Goal: Task Accomplishment & Management: Use online tool/utility

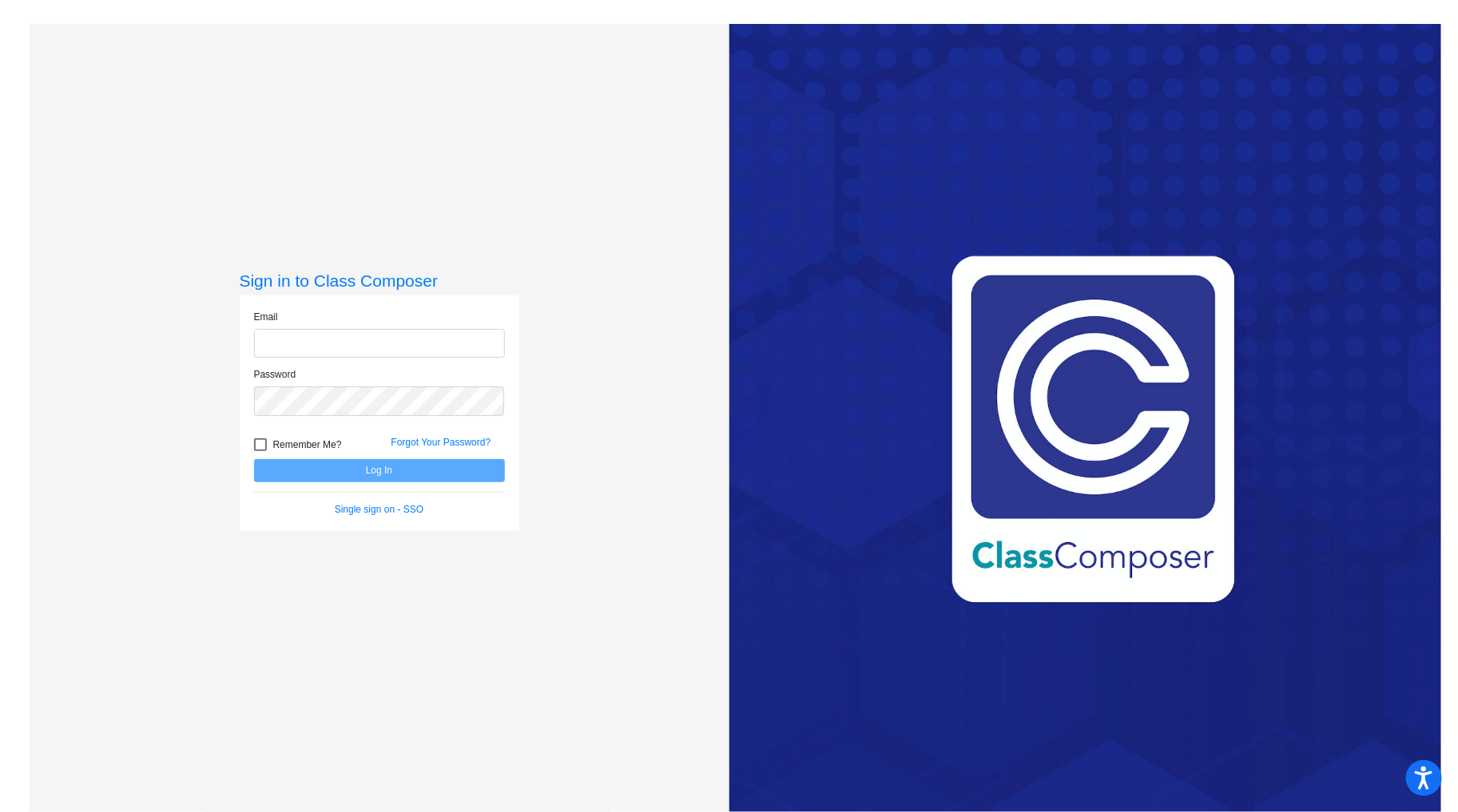
type input "[PERSON_NAME][EMAIL_ADDRESS][DOMAIN_NAME]"
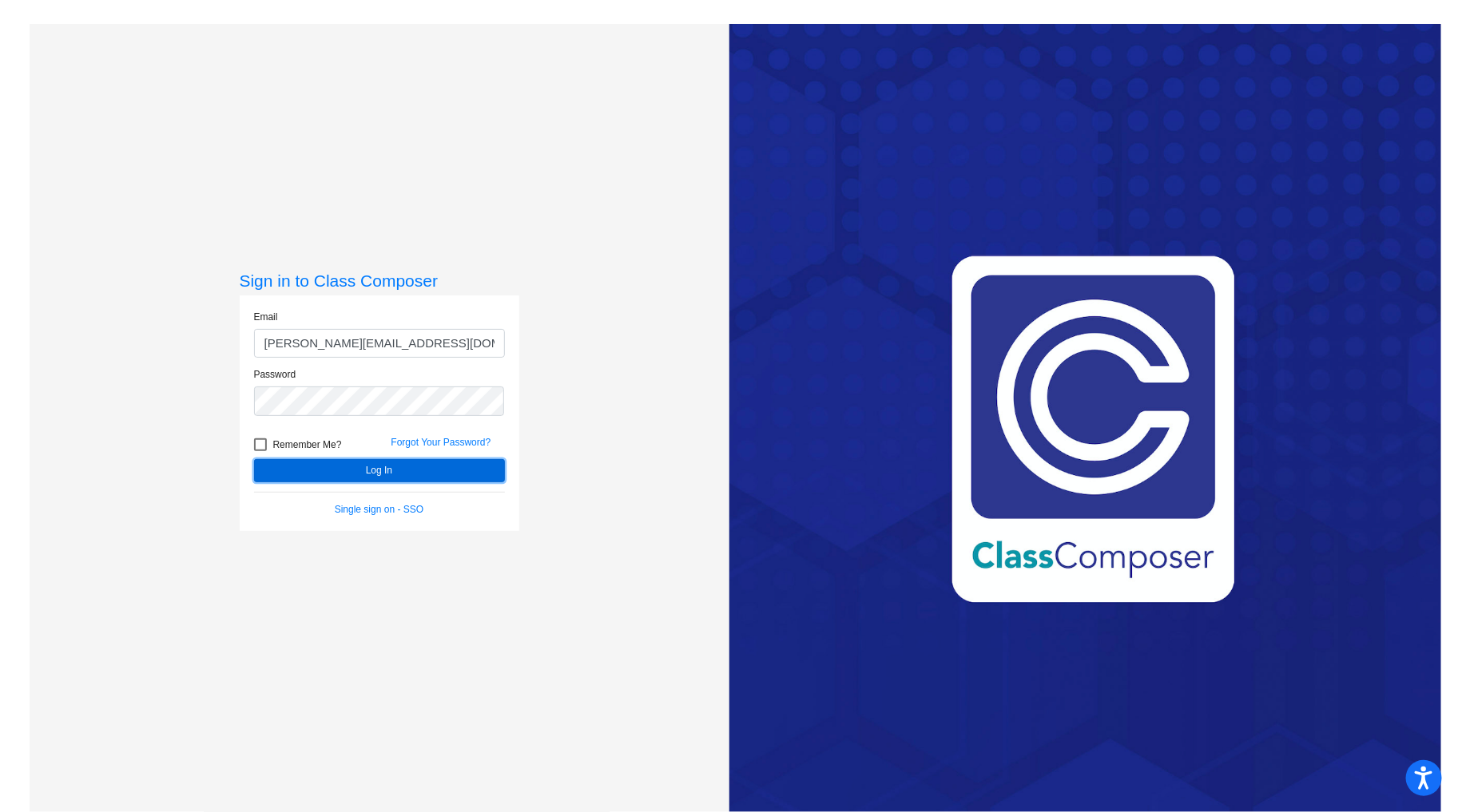
click at [393, 465] on button "Log In" at bounding box center [379, 470] width 250 height 23
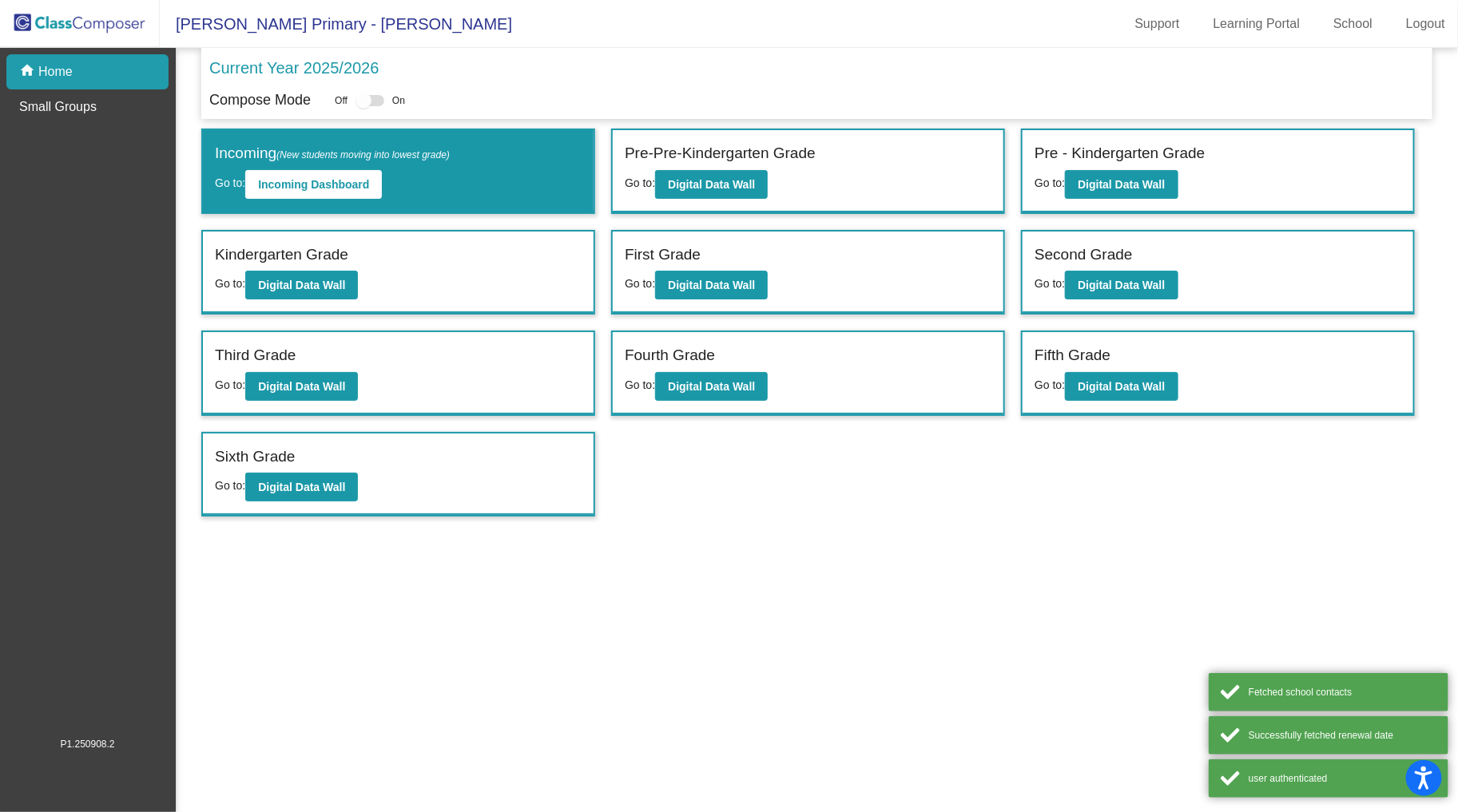
click at [393, 465] on div "Sixth Grade" at bounding box center [398, 459] width 367 height 28
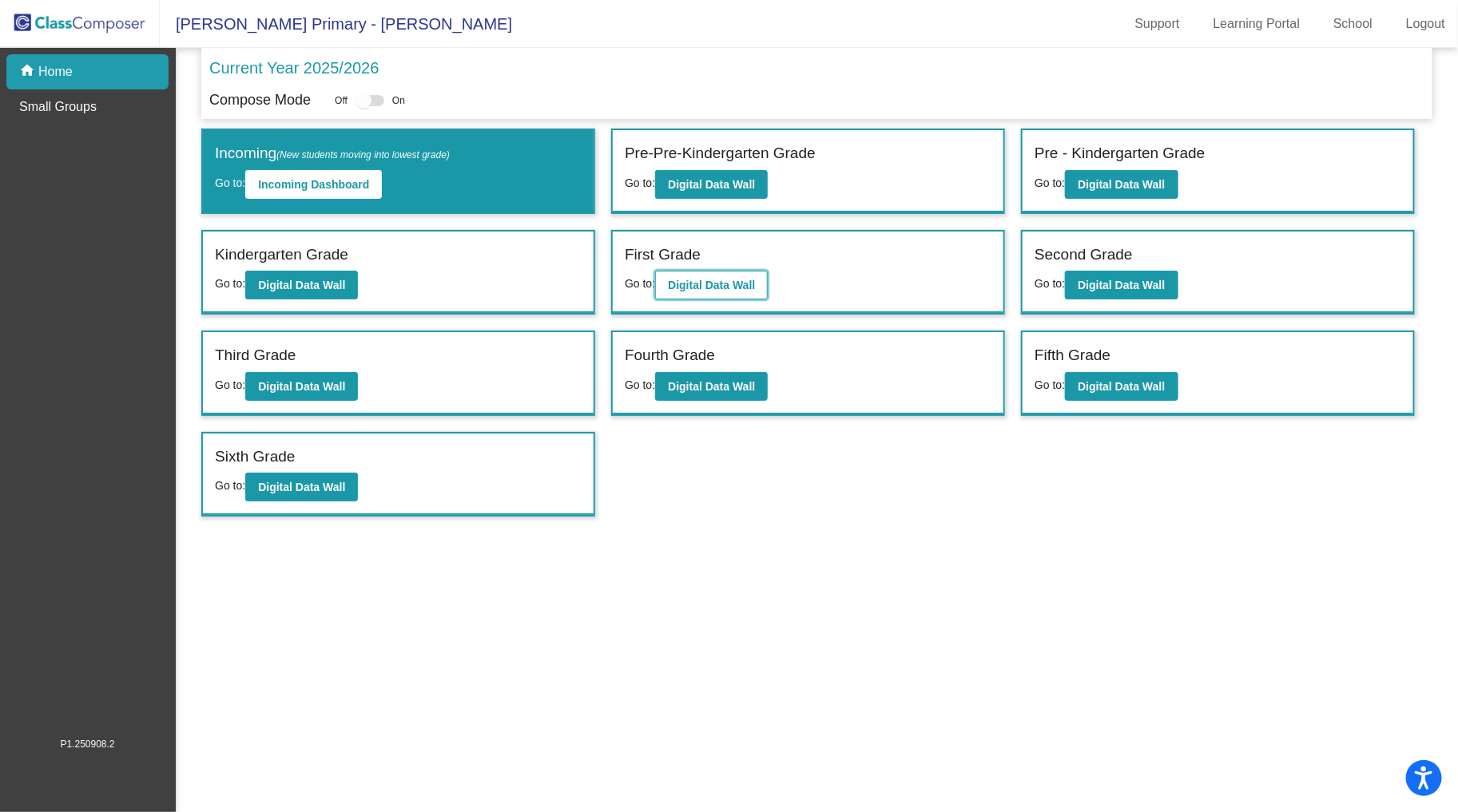
click at [700, 279] on b "Digital Data Wall" at bounding box center [711, 285] width 87 height 13
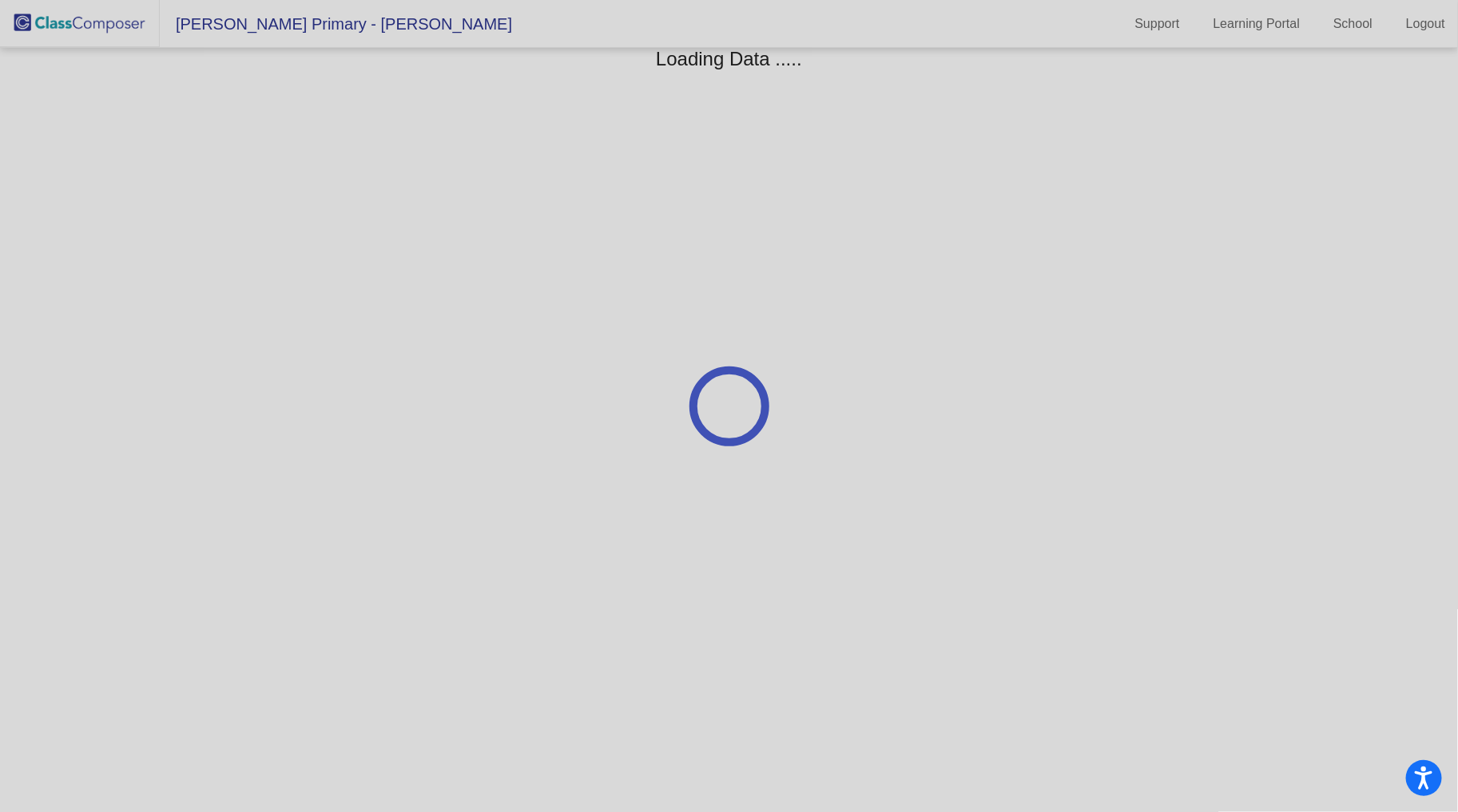
click at [700, 279] on div at bounding box center [729, 406] width 1458 height 812
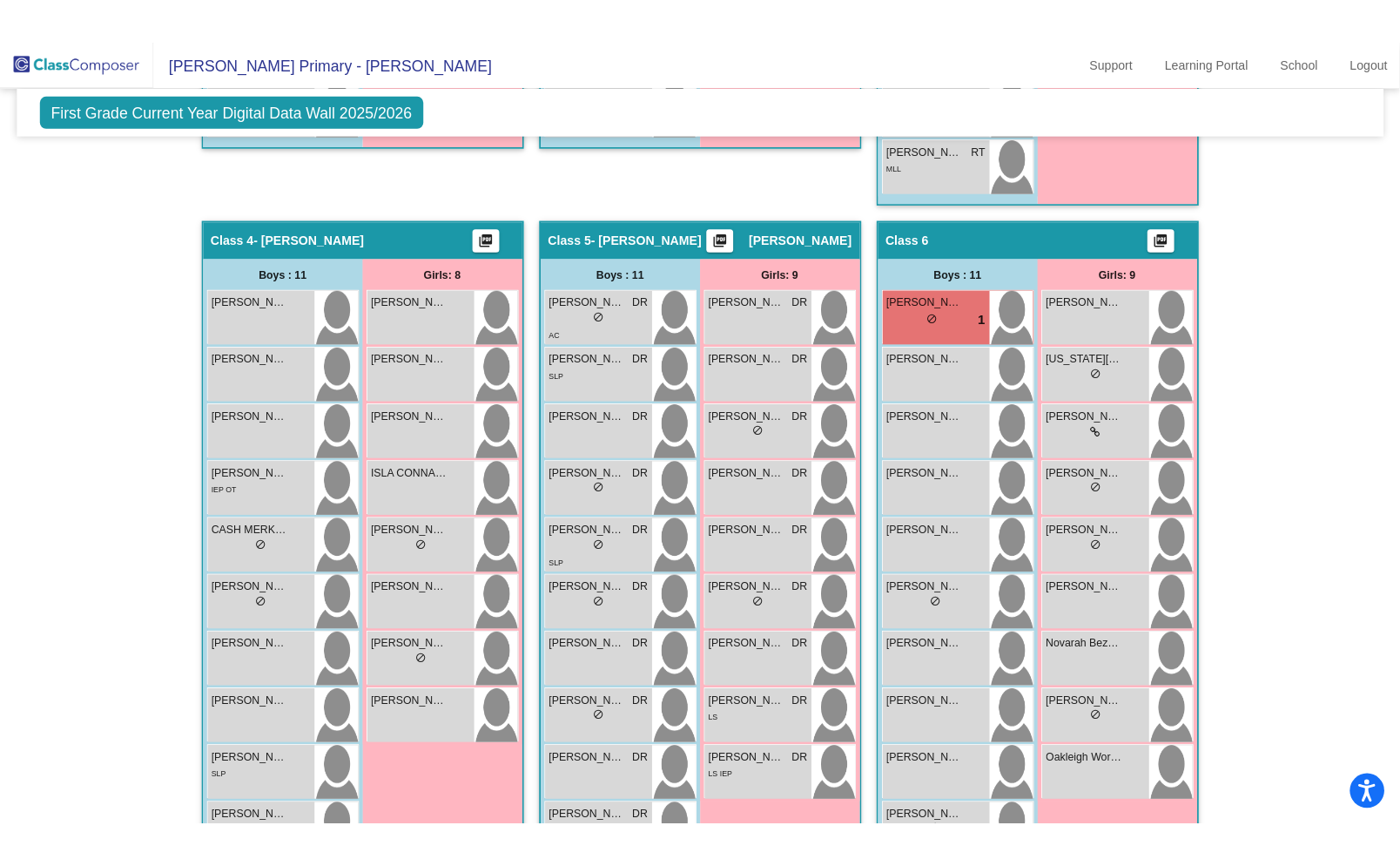
scroll to position [1174, 0]
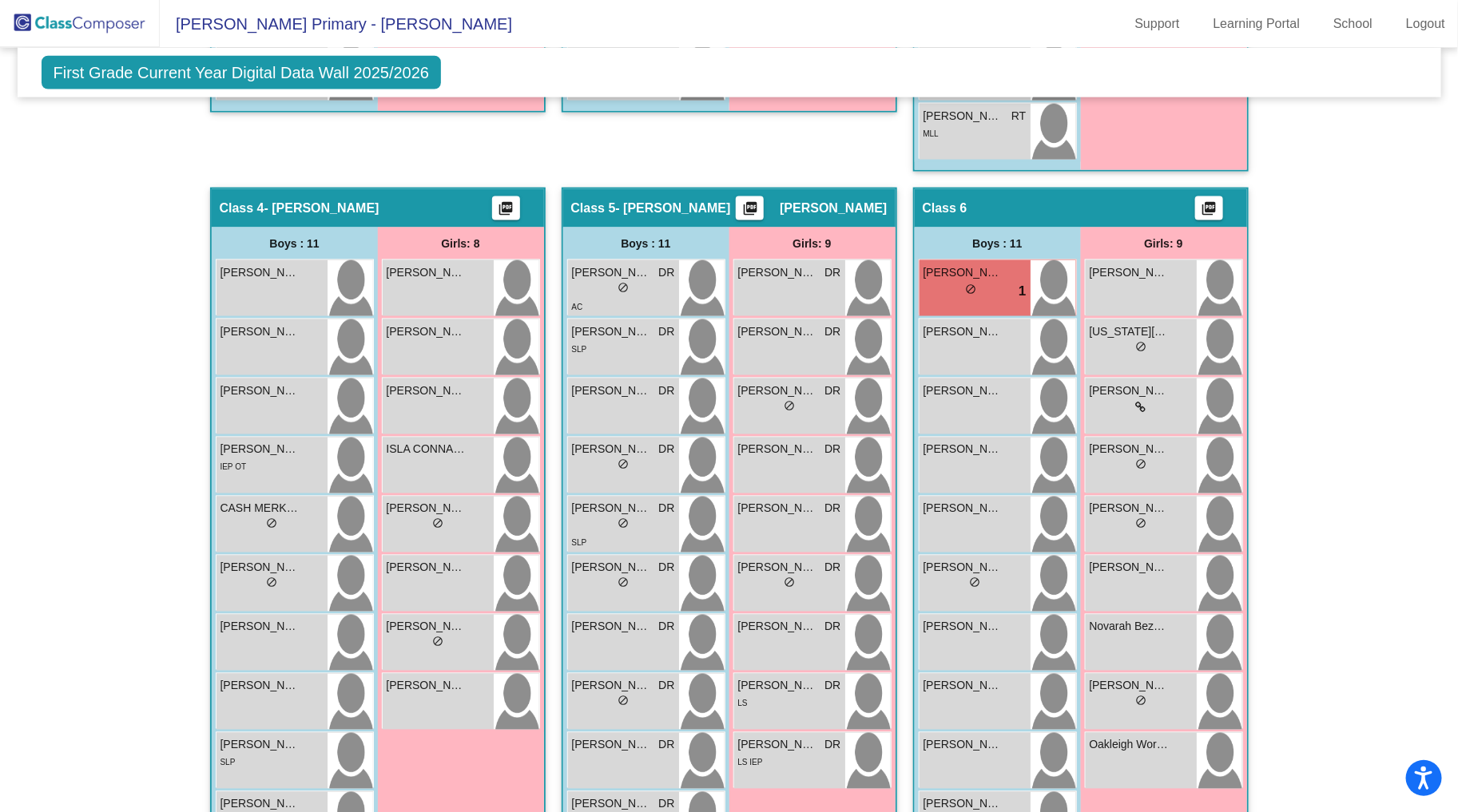
click at [818, 205] on span "[PERSON_NAME]" at bounding box center [833, 208] width 107 height 16
click at [756, 197] on button "picture_as_pdf" at bounding box center [749, 208] width 28 height 24
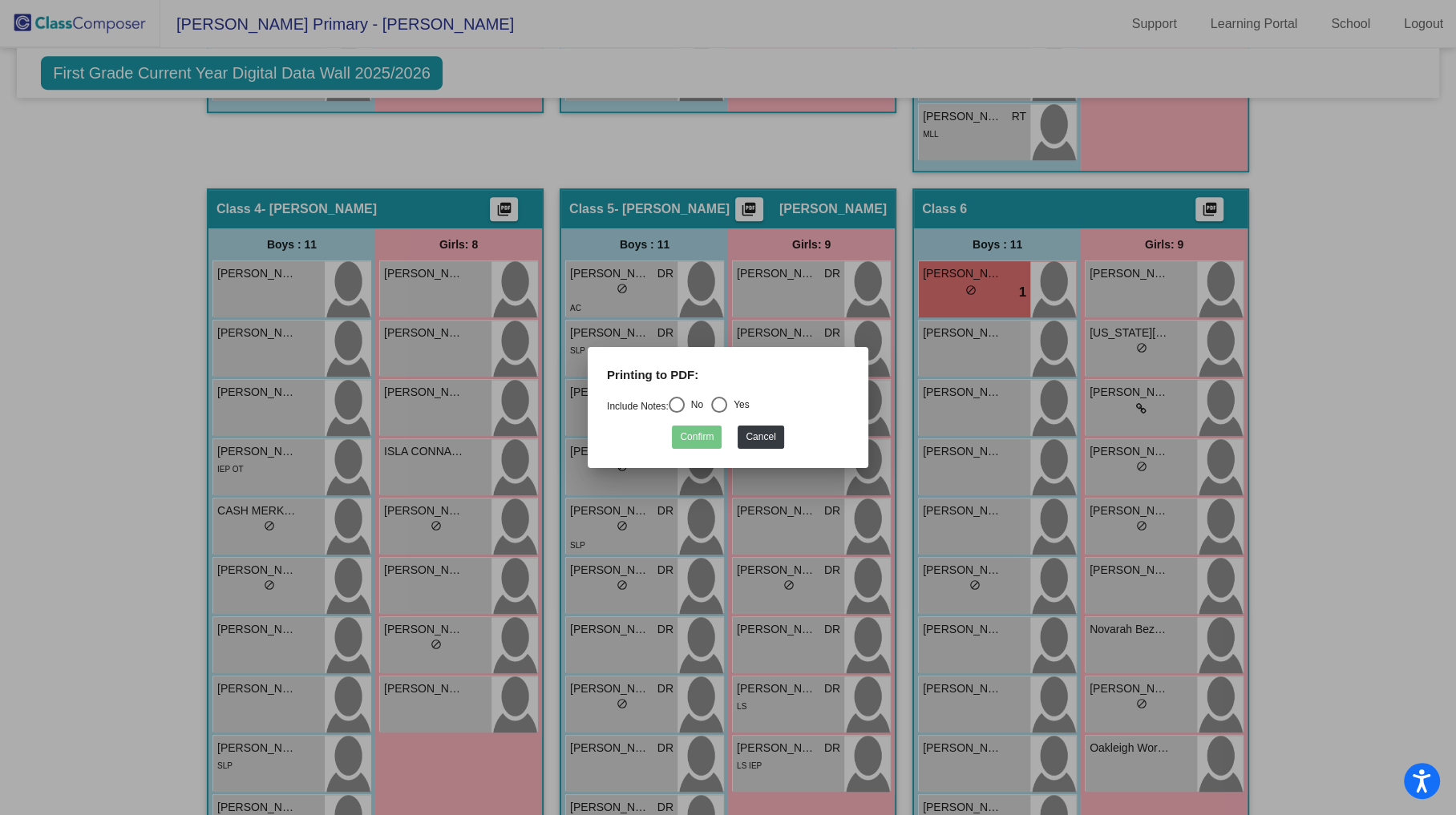
click at [682, 399] on div "Select an option" at bounding box center [677, 405] width 16 height 16
click at [676, 413] on input "No" at bounding box center [675, 413] width 1 height 1
radio input "true"
click at [704, 435] on button "Confirm" at bounding box center [696, 437] width 49 height 23
